Goal: Task Accomplishment & Management: Manage account settings

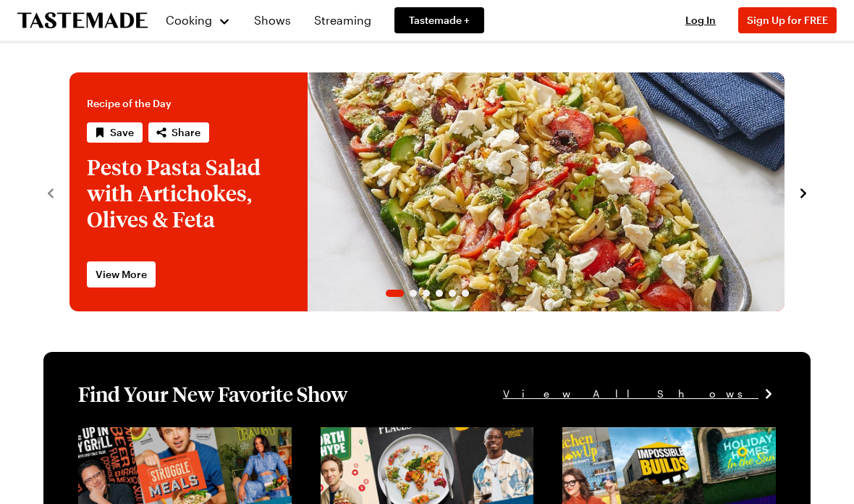
click at [702, 18] on span "Log In" at bounding box center [700, 20] width 30 height 12
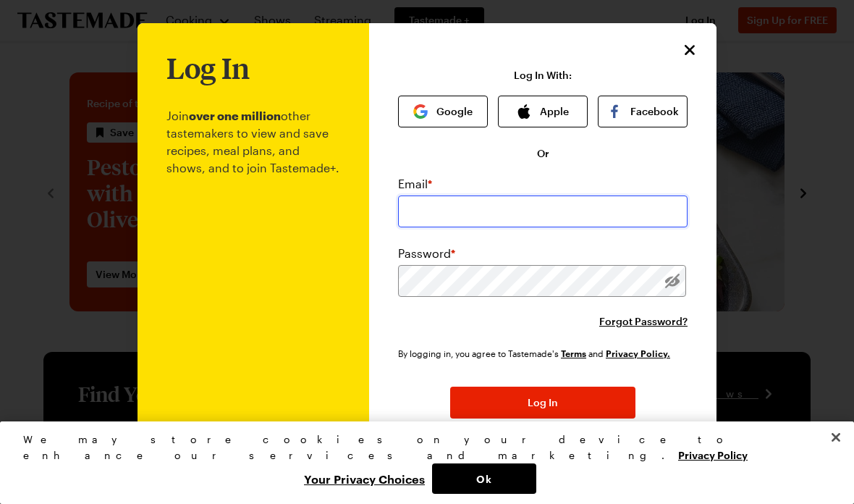
click at [582, 219] on input "email" at bounding box center [542, 211] width 289 height 32
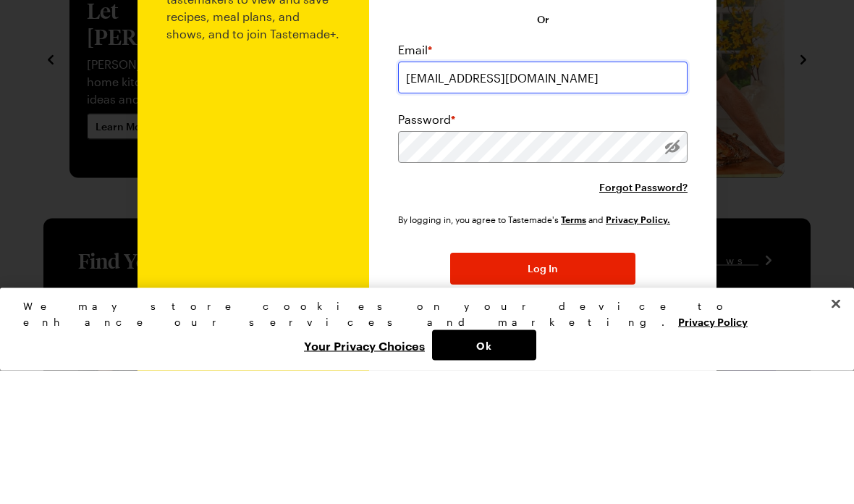
type input "[EMAIL_ADDRESS][DOMAIN_NAME]"
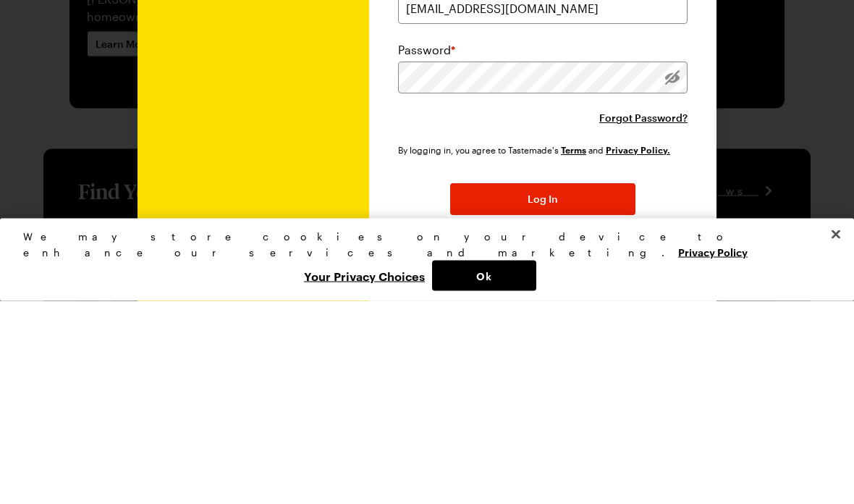
scroll to position [203, 0]
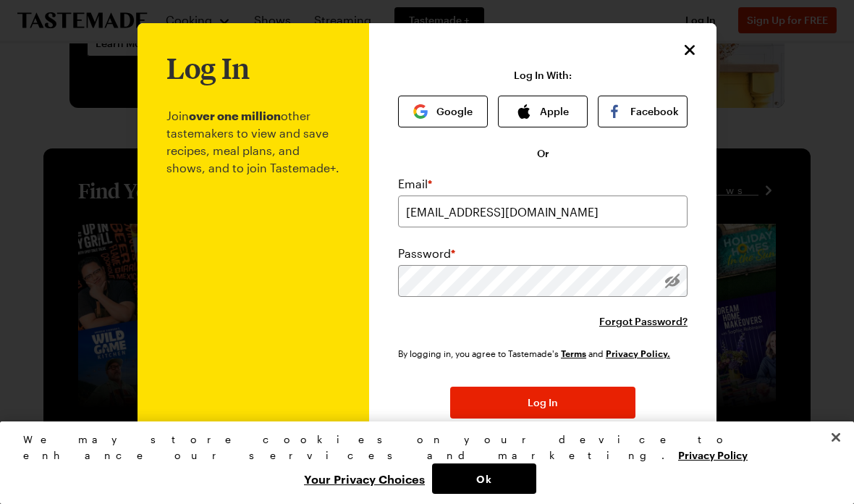
click at [590, 400] on button "Log In" at bounding box center [542, 402] width 185 height 32
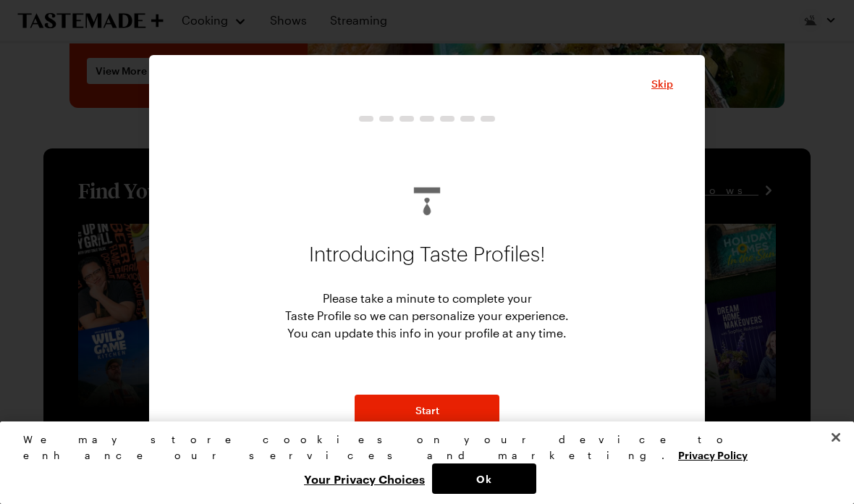
click at [666, 85] on span "Skip" at bounding box center [662, 84] width 22 height 14
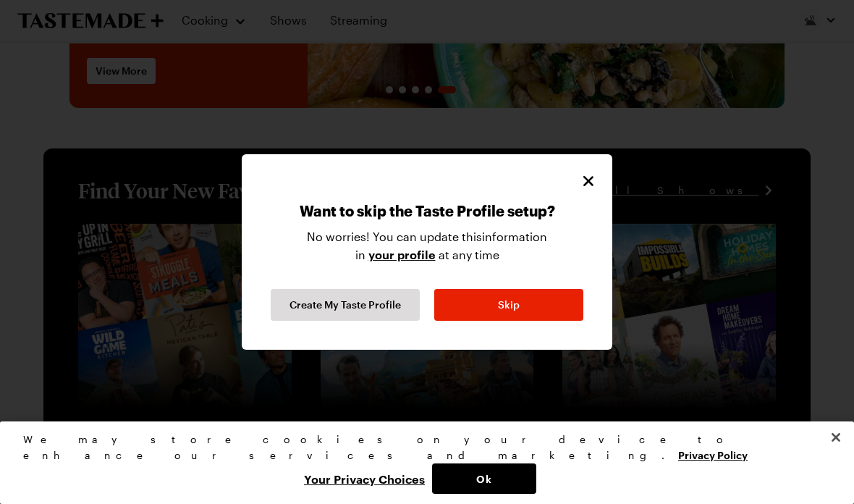
click at [541, 310] on button "Skip" at bounding box center [508, 305] width 149 height 32
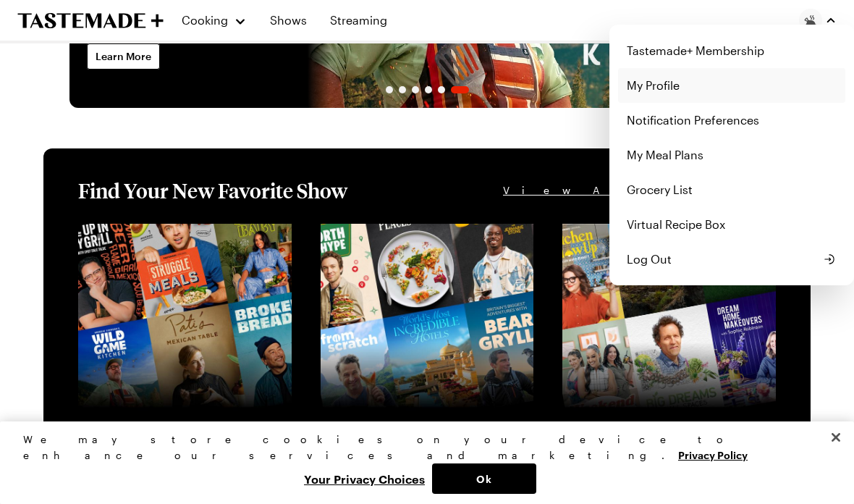
click at [658, 90] on link "My Profile" at bounding box center [731, 85] width 227 height 35
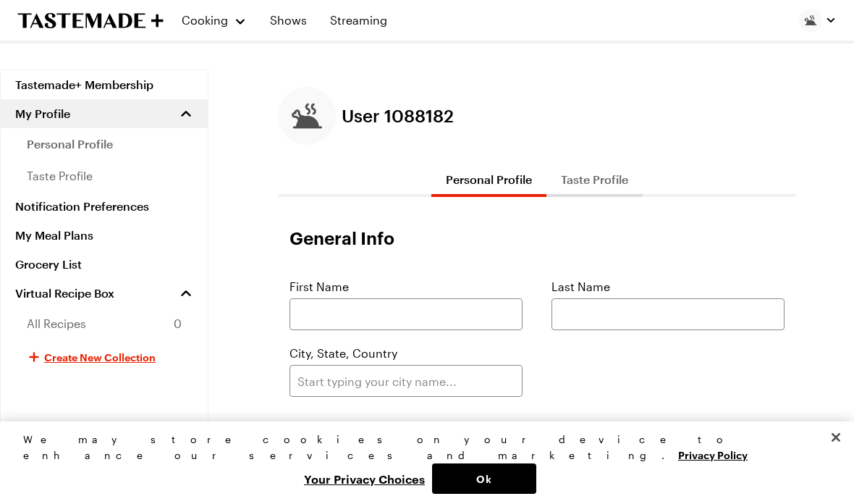
click at [119, 84] on link "Tastemade+ Membership" at bounding box center [104, 84] width 207 height 29
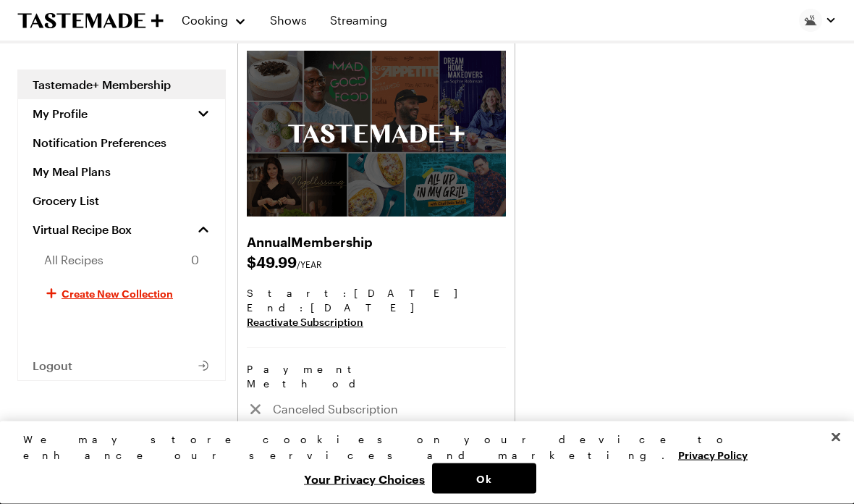
scroll to position [77, 0]
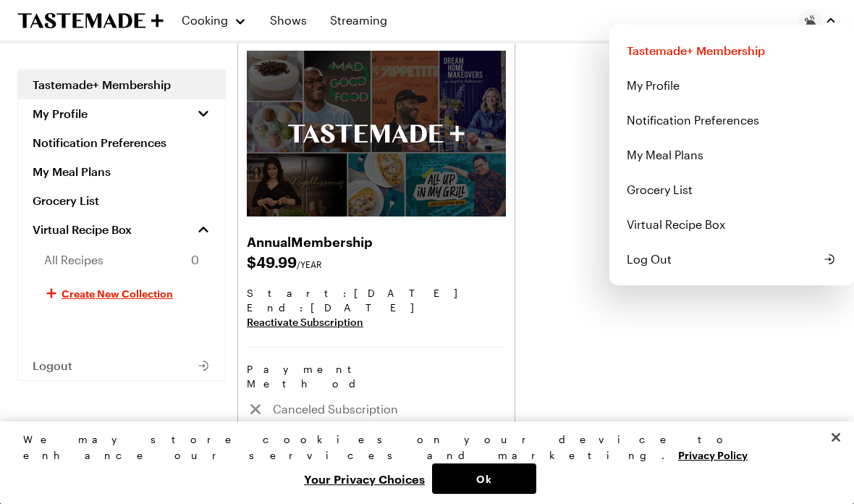
click at [658, 263] on span "Log Out" at bounding box center [649, 258] width 45 height 17
